Goal: Complete application form

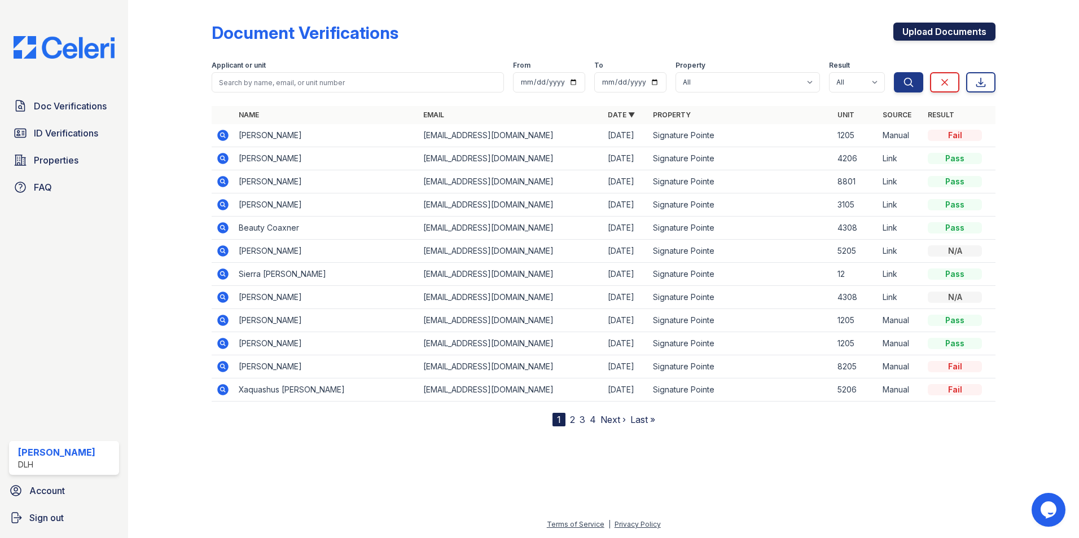
click at [963, 32] on link "Upload Documents" at bounding box center [944, 32] width 102 height 18
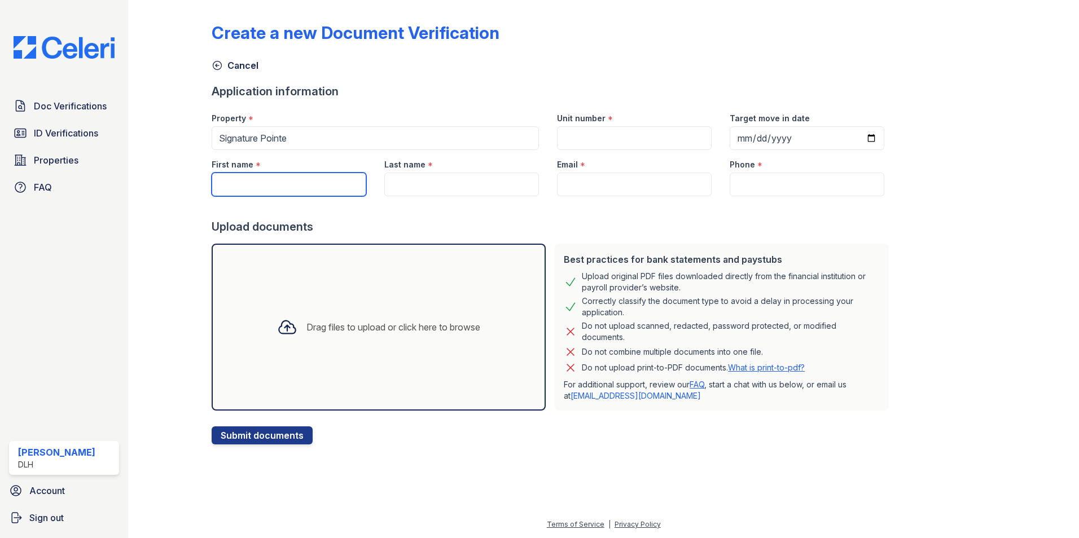
click at [338, 187] on input "First name" at bounding box center [289, 185] width 155 height 24
type input "S"
type input "Zantravius"
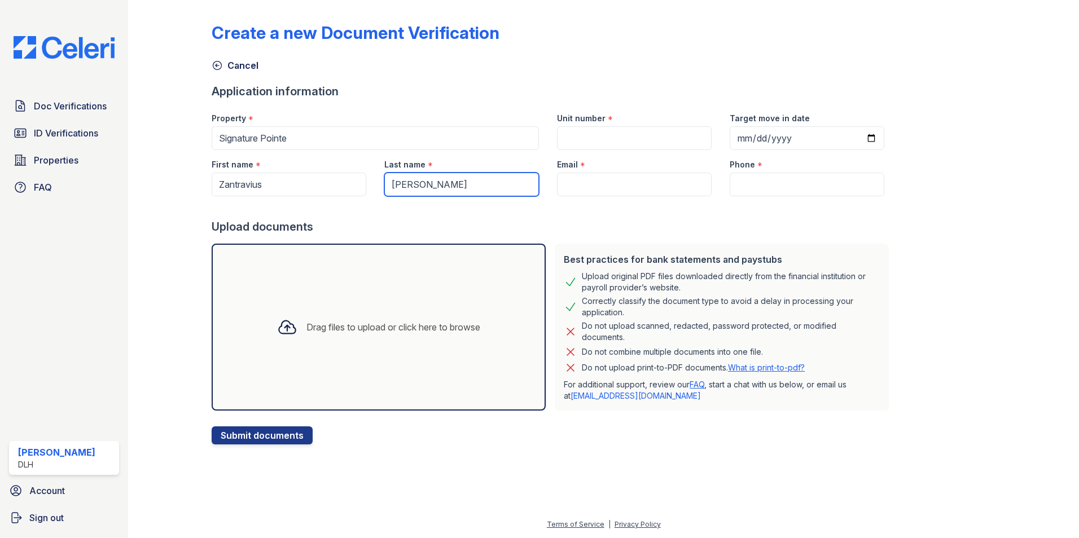
type input "[PERSON_NAME]"
click at [638, 179] on input "Email" at bounding box center [634, 185] width 155 height 24
drag, startPoint x: 638, startPoint y: 179, endPoint x: 603, endPoint y: 183, distance: 35.7
click at [603, 183] on input "Email" at bounding box center [634, 185] width 155 height 24
type input "v"
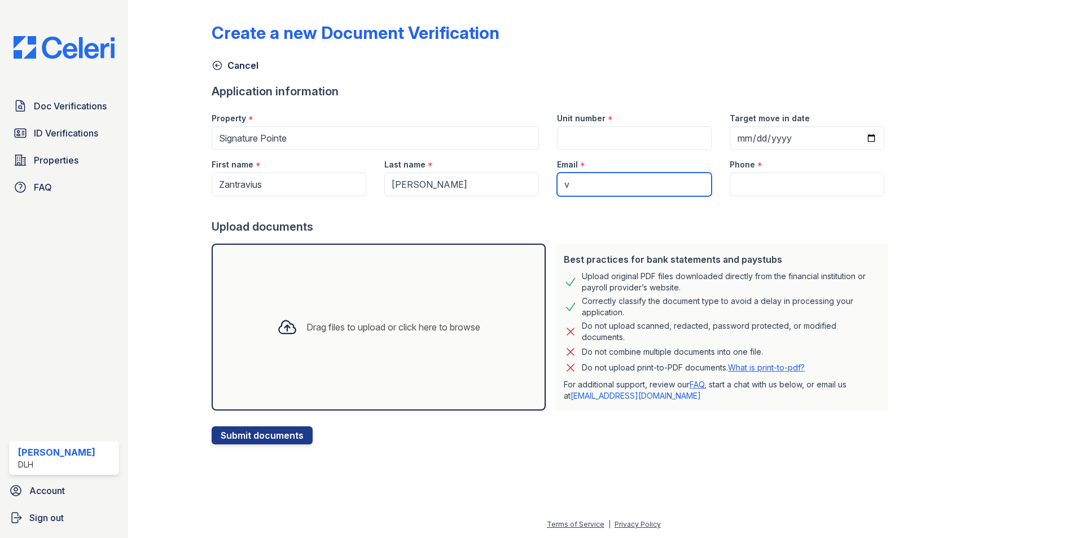
click at [603, 183] on input "v" at bounding box center [634, 185] width 155 height 24
paste input "[EMAIL_ADDRESS][DOMAIN_NAME]"
type input "[EMAIL_ADDRESS][DOMAIN_NAME]"
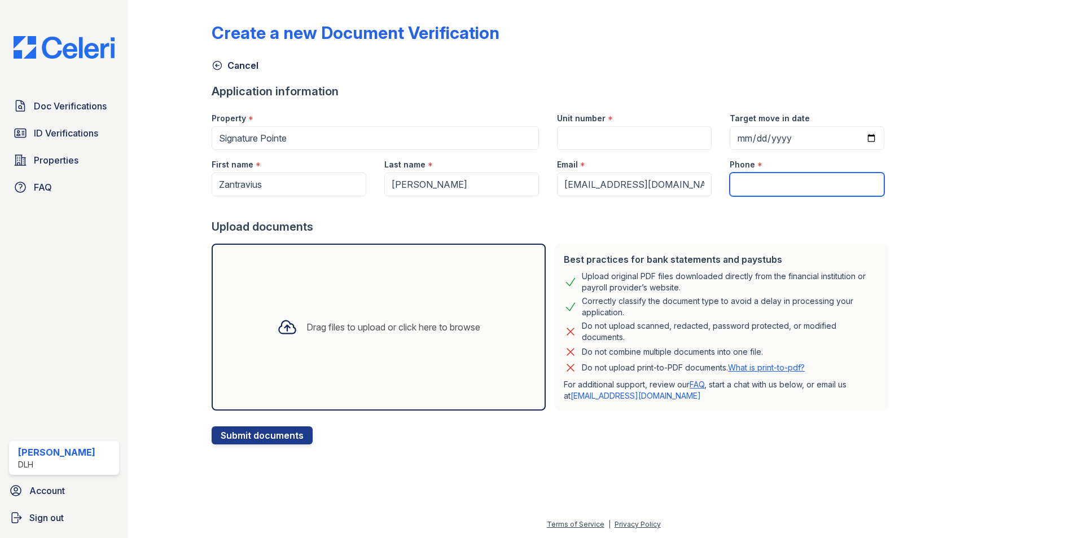
click at [738, 174] on input "Phone" at bounding box center [807, 185] width 155 height 24
paste input "[PHONE_NUMBER]"
type input "[PHONE_NUMBER]"
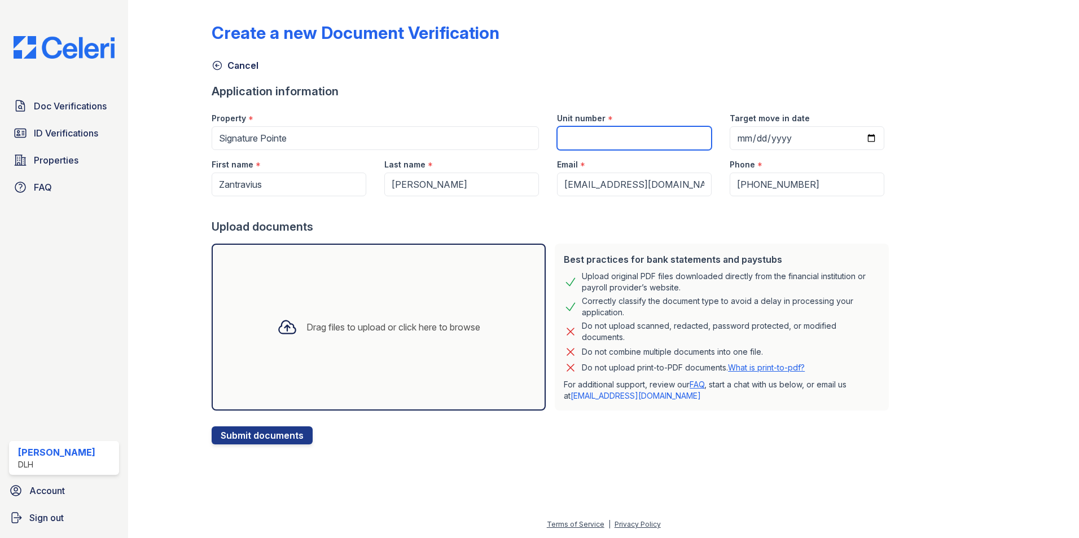
click at [574, 141] on input "Unit number" at bounding box center [634, 138] width 155 height 24
type input "5205"
click at [277, 336] on icon at bounding box center [287, 327] width 20 height 20
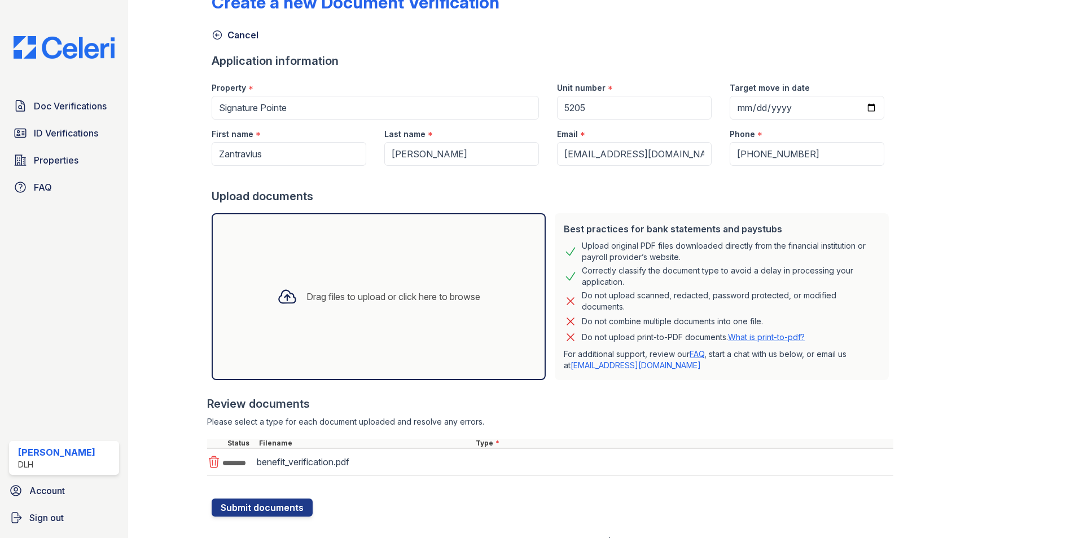
scroll to position [47, 0]
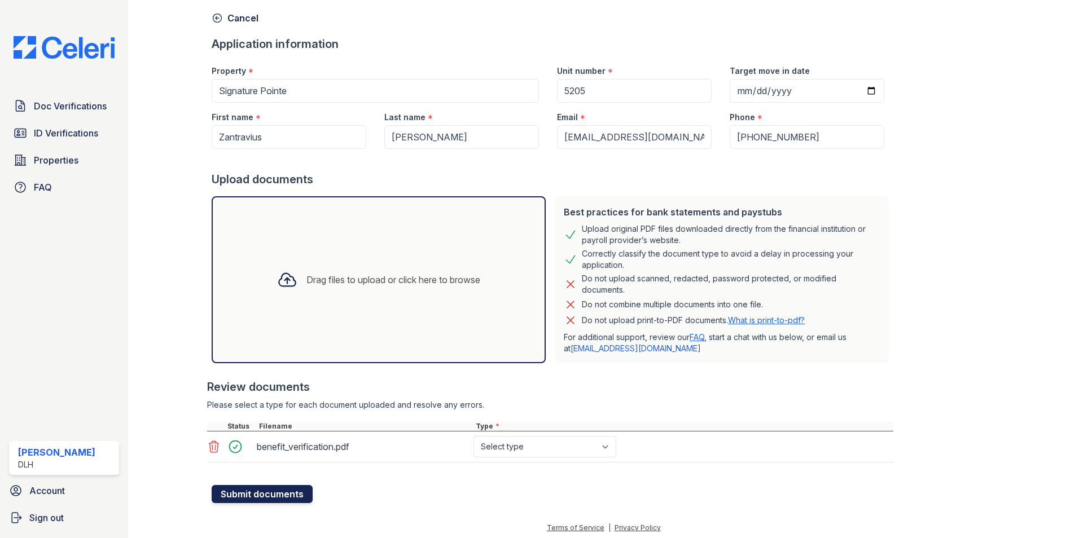
click at [268, 490] on button "Submit documents" at bounding box center [262, 494] width 101 height 18
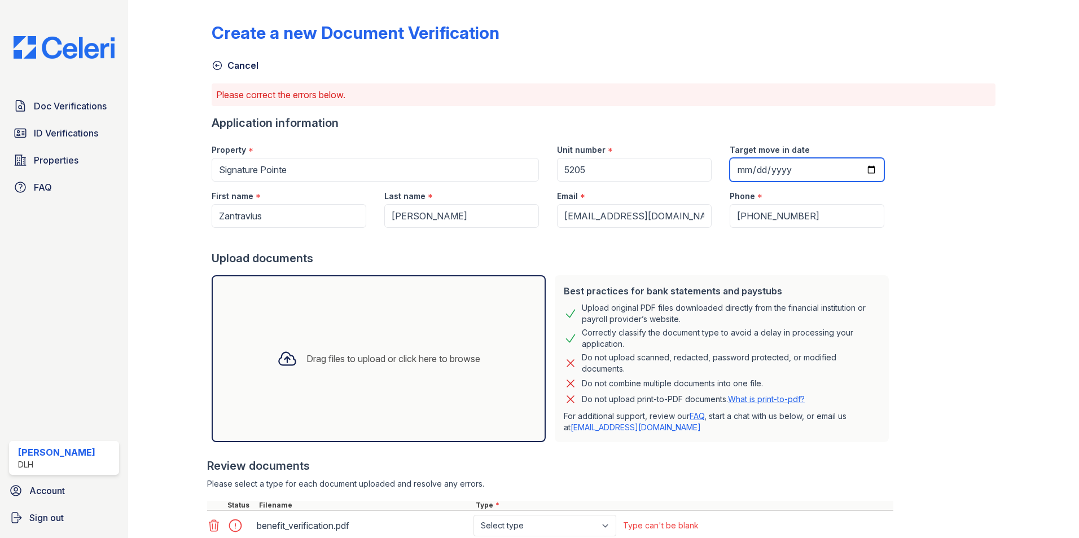
click at [764, 163] on input "Target move in date" at bounding box center [807, 170] width 155 height 24
type input "[DATE]"
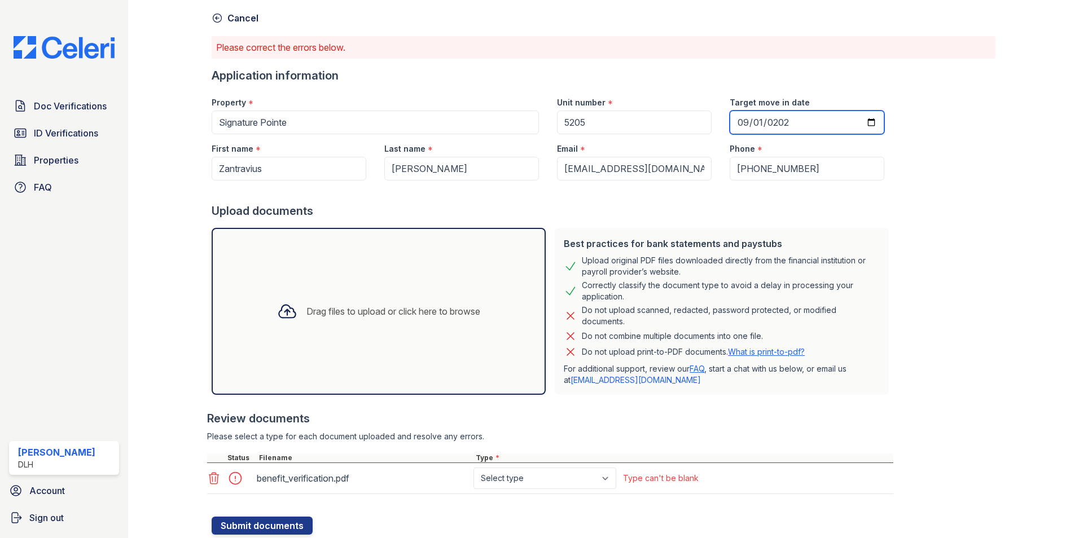
scroll to position [82, 0]
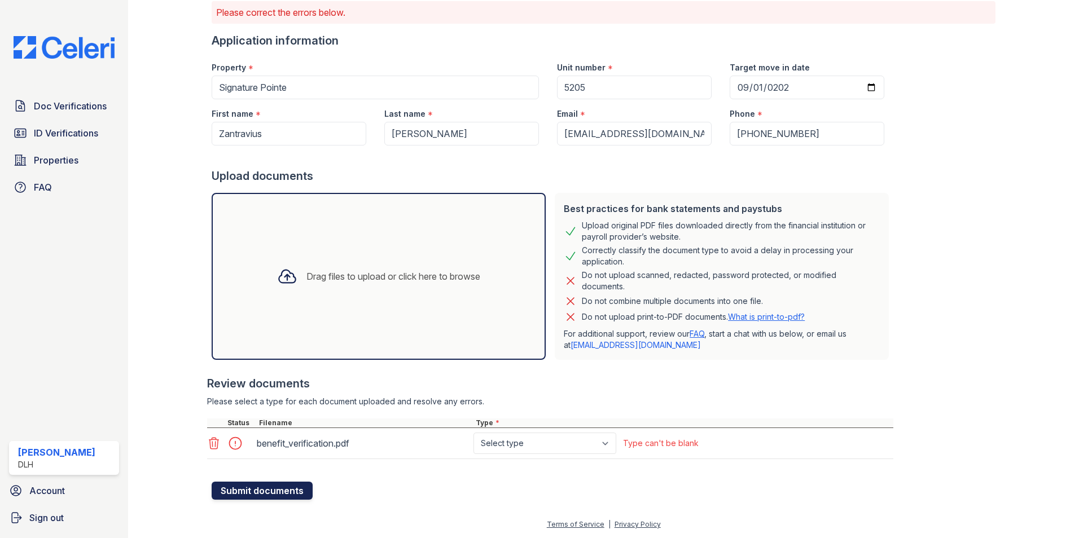
click at [270, 490] on button "Submit documents" at bounding box center [262, 491] width 101 height 18
click at [590, 449] on select "Select type Paystub Bank Statement Offer Letter Tax Documents Benefit Award Let…" at bounding box center [545, 443] width 143 height 21
select select "benefit_award_letter"
click at [474, 433] on select "Select type Paystub Bank Statement Offer Letter Tax Documents Benefit Award Let…" at bounding box center [545, 443] width 143 height 21
click at [248, 493] on button "Submit documents" at bounding box center [262, 491] width 101 height 18
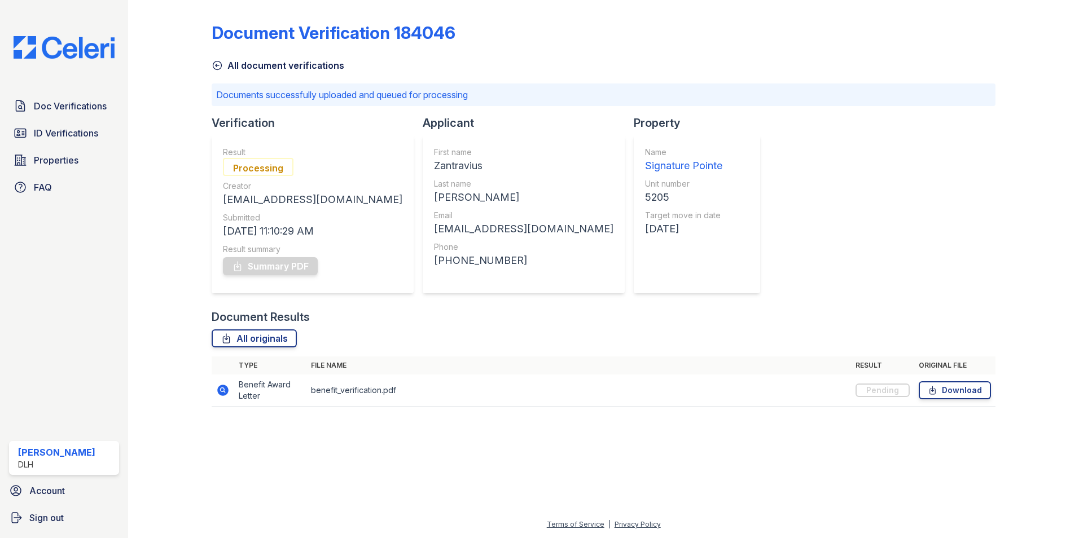
click at [237, 66] on link "All document verifications" at bounding box center [278, 66] width 133 height 14
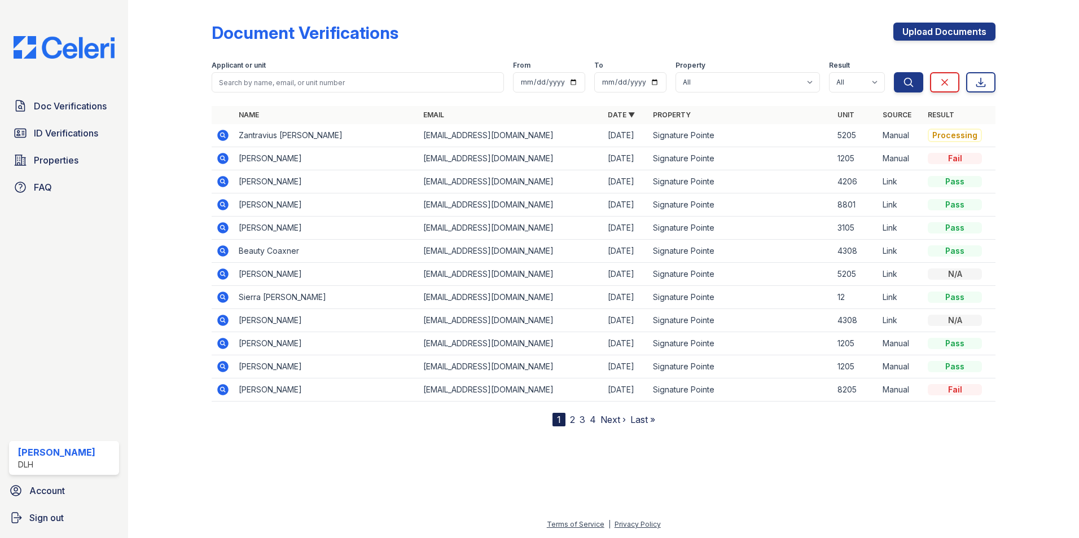
click at [299, 154] on td "[PERSON_NAME]" at bounding box center [326, 158] width 185 height 23
click at [222, 159] on icon at bounding box center [222, 157] width 3 height 3
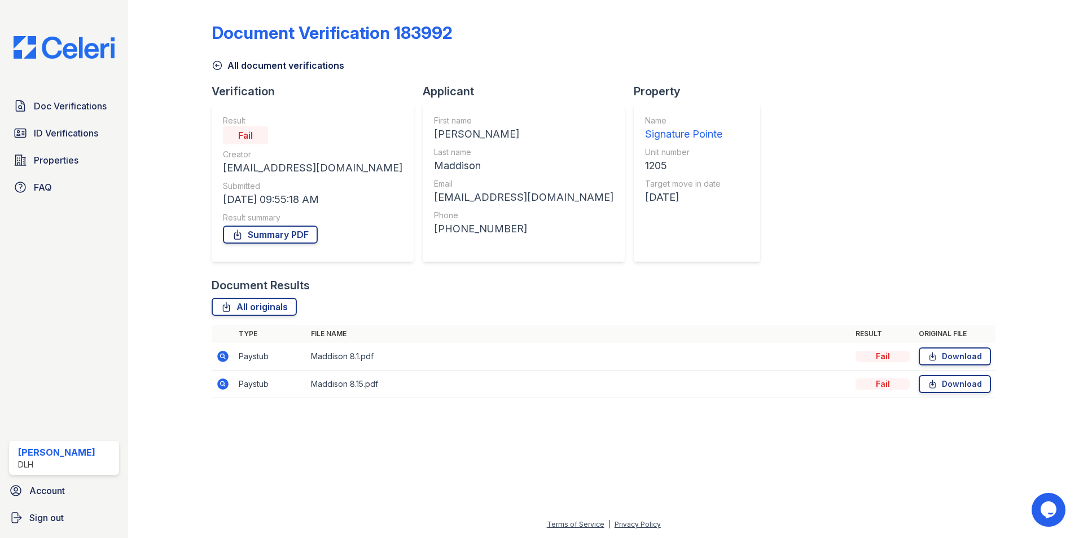
click at [218, 64] on icon at bounding box center [217, 65] width 11 height 11
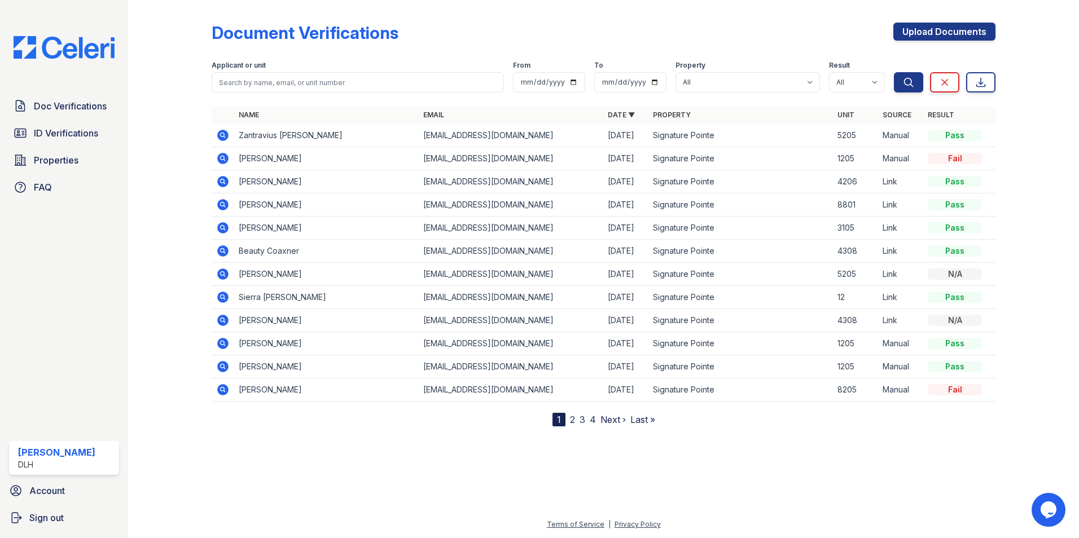
click at [226, 136] on icon at bounding box center [222, 135] width 11 height 11
